Goal: Navigation & Orientation: Understand site structure

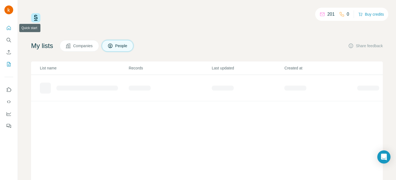
click at [9, 29] on icon "Quick start" at bounding box center [8, 27] width 5 height 5
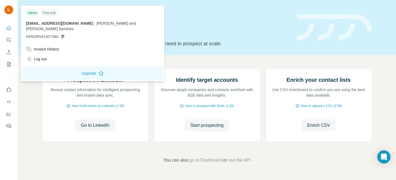
click at [7, 9] on img at bounding box center [8, 9] width 9 height 9
click at [11, 114] on icon "Dashboard" at bounding box center [8, 113] width 5 height 5
